Goal: Transaction & Acquisition: Purchase product/service

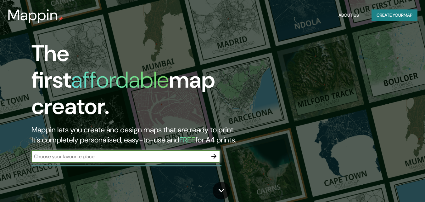
click at [143, 153] on input "text" at bounding box center [119, 156] width 176 height 7
type input "u"
type input "pasaje caplina, tacna"
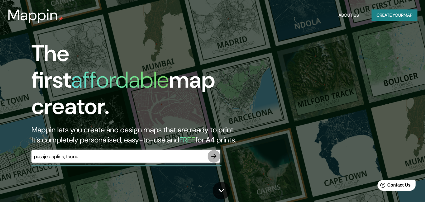
click at [213, 154] on icon "button" at bounding box center [213, 156] width 5 height 5
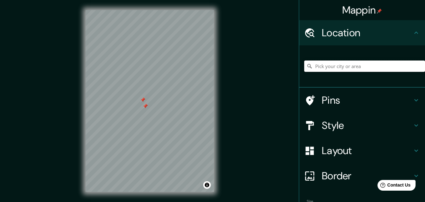
click at [327, 69] on input "Pick your city or area" at bounding box center [364, 65] width 121 height 11
click at [327, 67] on input "Pick your city or area" at bounding box center [364, 65] width 121 height 11
type input "tacna"
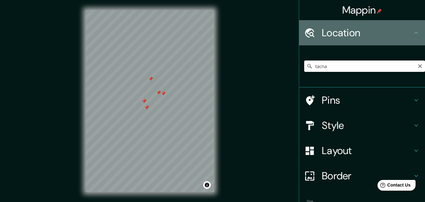
click at [344, 31] on h4 "Location" at bounding box center [367, 32] width 91 height 13
click at [407, 31] on h4 "Location" at bounding box center [367, 32] width 91 height 13
click at [412, 31] on icon at bounding box center [416, 33] width 8 height 8
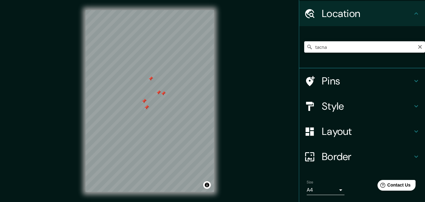
scroll to position [39, 0]
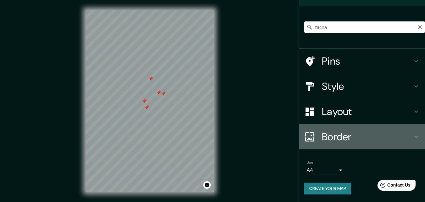
click at [413, 137] on icon at bounding box center [416, 137] width 8 height 8
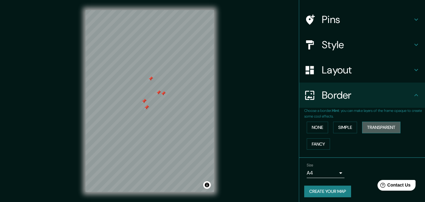
click at [367, 124] on button "Transparent" at bounding box center [381, 127] width 38 height 12
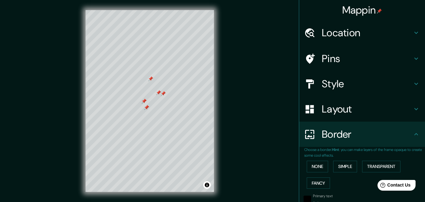
scroll to position [2, 0]
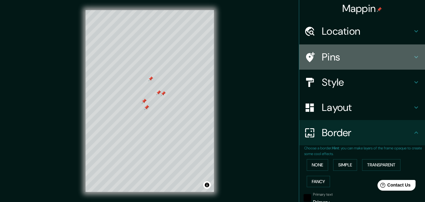
click at [390, 45] on div "Pins" at bounding box center [362, 56] width 126 height 25
type input "196"
type input "33"
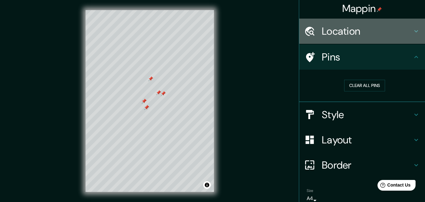
click at [387, 20] on div "Location" at bounding box center [362, 31] width 126 height 25
type input "196"
type input "33"
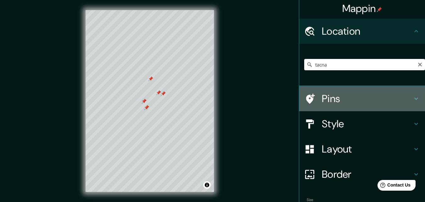
click at [383, 105] on div "Pins" at bounding box center [362, 98] width 126 height 25
type input "196"
type input "33"
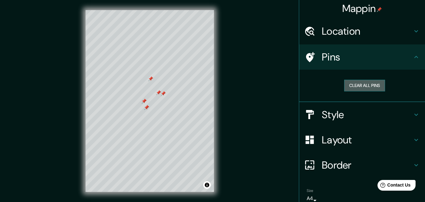
click at [364, 84] on button "Clear all pins" at bounding box center [364, 86] width 41 height 12
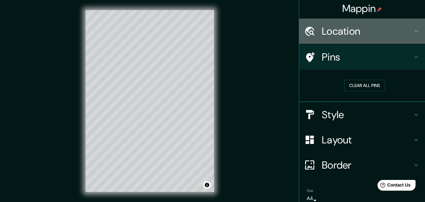
click at [360, 34] on h4 "Location" at bounding box center [367, 31] width 91 height 13
type input "196"
type input "33"
click at [360, 34] on h4 "Location" at bounding box center [367, 31] width 91 height 13
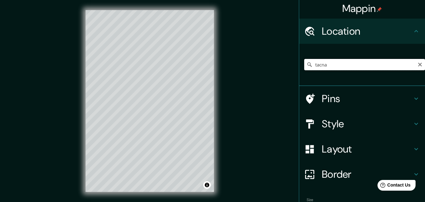
click at [352, 61] on input "tacna" at bounding box center [364, 64] width 121 height 11
click at [341, 64] on input "[GEOGRAPHIC_DATA], [GEOGRAPHIC_DATA], [GEOGRAPHIC_DATA]" at bounding box center [364, 64] width 121 height 11
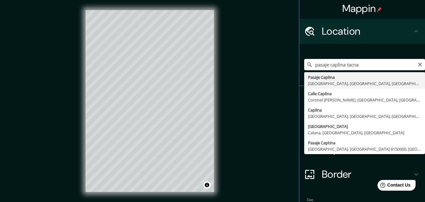
type input "Pasaje Caplina, [GEOGRAPHIC_DATA], [GEOGRAPHIC_DATA], [GEOGRAPHIC_DATA]"
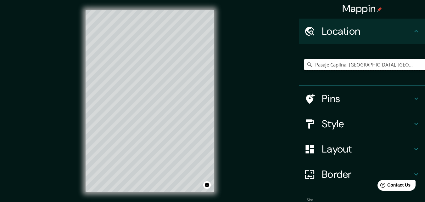
scroll to position [0, 0]
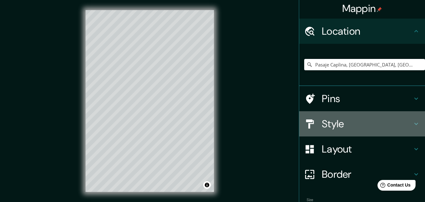
click at [351, 132] on div "Style" at bounding box center [362, 123] width 126 height 25
type input "196"
type input "33"
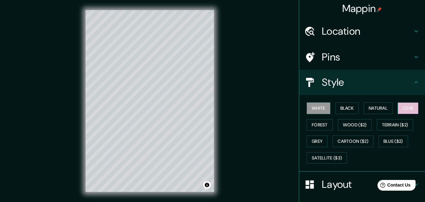
click at [406, 107] on button "Love" at bounding box center [408, 108] width 21 height 12
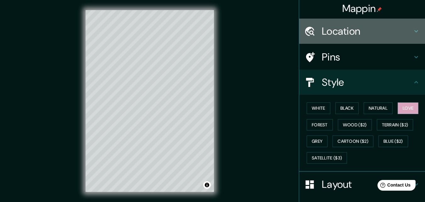
click at [342, 31] on h4 "Location" at bounding box center [367, 31] width 91 height 13
type input "196"
type input "33"
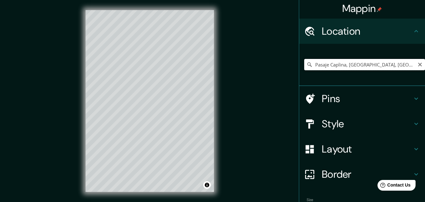
click at [342, 62] on input "Pasaje Caplina, [GEOGRAPHIC_DATA], [GEOGRAPHIC_DATA], [GEOGRAPHIC_DATA]" at bounding box center [364, 64] width 121 height 11
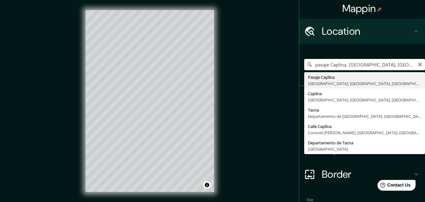
type input "Pasaje Caplina, [GEOGRAPHIC_DATA], [GEOGRAPHIC_DATA], [GEOGRAPHIC_DATA]"
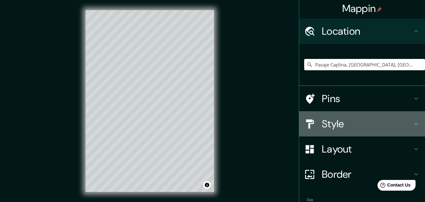
click at [308, 115] on div "Style" at bounding box center [362, 123] width 126 height 25
type input "196"
type input "33"
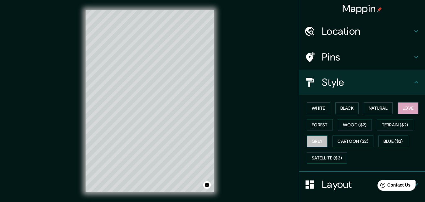
click at [314, 145] on button "Grey" at bounding box center [317, 141] width 21 height 12
click at [317, 127] on button "Forest" at bounding box center [320, 125] width 26 height 12
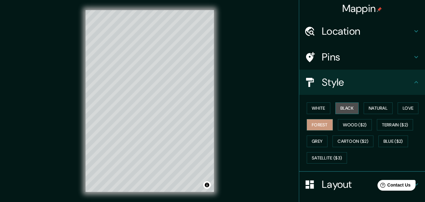
click at [337, 109] on button "Black" at bounding box center [347, 108] width 24 height 12
click at [320, 110] on button "White" at bounding box center [319, 108] width 24 height 12
click at [335, 111] on button "Black" at bounding box center [347, 108] width 24 height 12
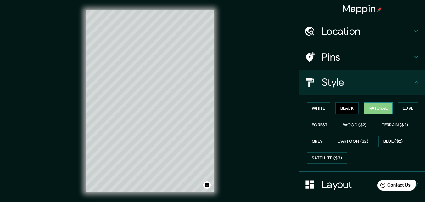
click at [366, 111] on button "Natural" at bounding box center [378, 108] width 29 height 12
click at [347, 111] on button "Black" at bounding box center [347, 108] width 24 height 12
click at [322, 185] on h4 "Layout" at bounding box center [367, 184] width 91 height 13
type input "196"
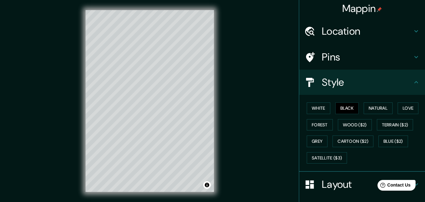
type input "33"
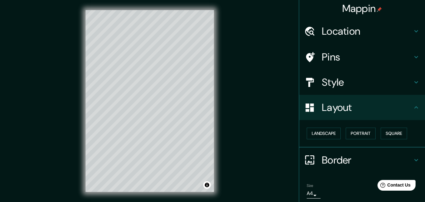
click at [324, 155] on h4 "Border" at bounding box center [367, 160] width 91 height 13
type input "196"
type input "33"
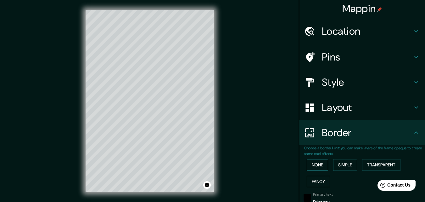
click at [319, 166] on button "None" at bounding box center [317, 165] width 21 height 12
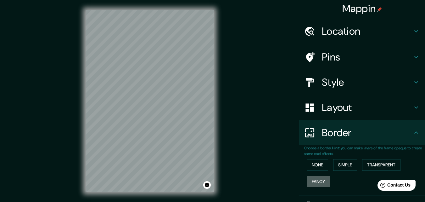
click at [318, 180] on button "Fancy" at bounding box center [318, 182] width 23 height 12
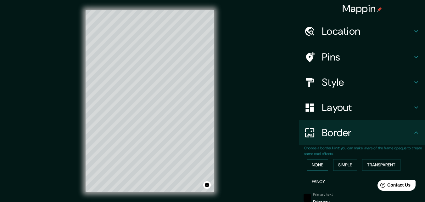
click at [318, 167] on button "None" at bounding box center [317, 165] width 21 height 12
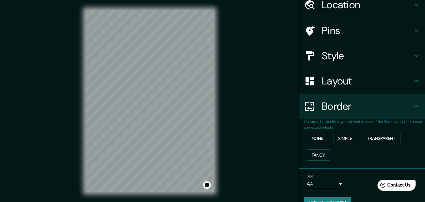
scroll to position [42, 0]
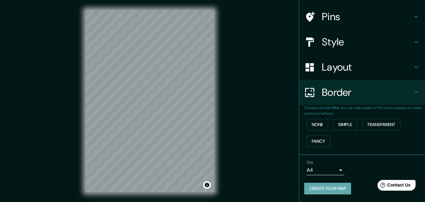
click at [341, 189] on button "Create your map" at bounding box center [327, 188] width 47 height 12
click at [325, 171] on body "Mappin Location [GEOGRAPHIC_DATA], [GEOGRAPHIC_DATA], [GEOGRAPHIC_DATA], [GEOGR…" at bounding box center [212, 101] width 425 height 202
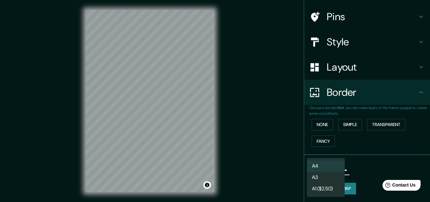
click at [354, 171] on div at bounding box center [215, 101] width 430 height 202
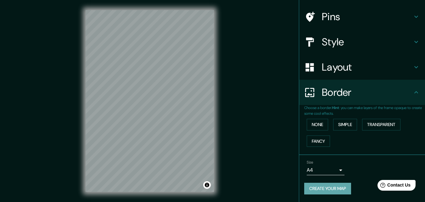
click at [327, 184] on button "Create your map" at bounding box center [327, 188] width 47 height 12
